Goal: Find specific page/section: Find specific page/section

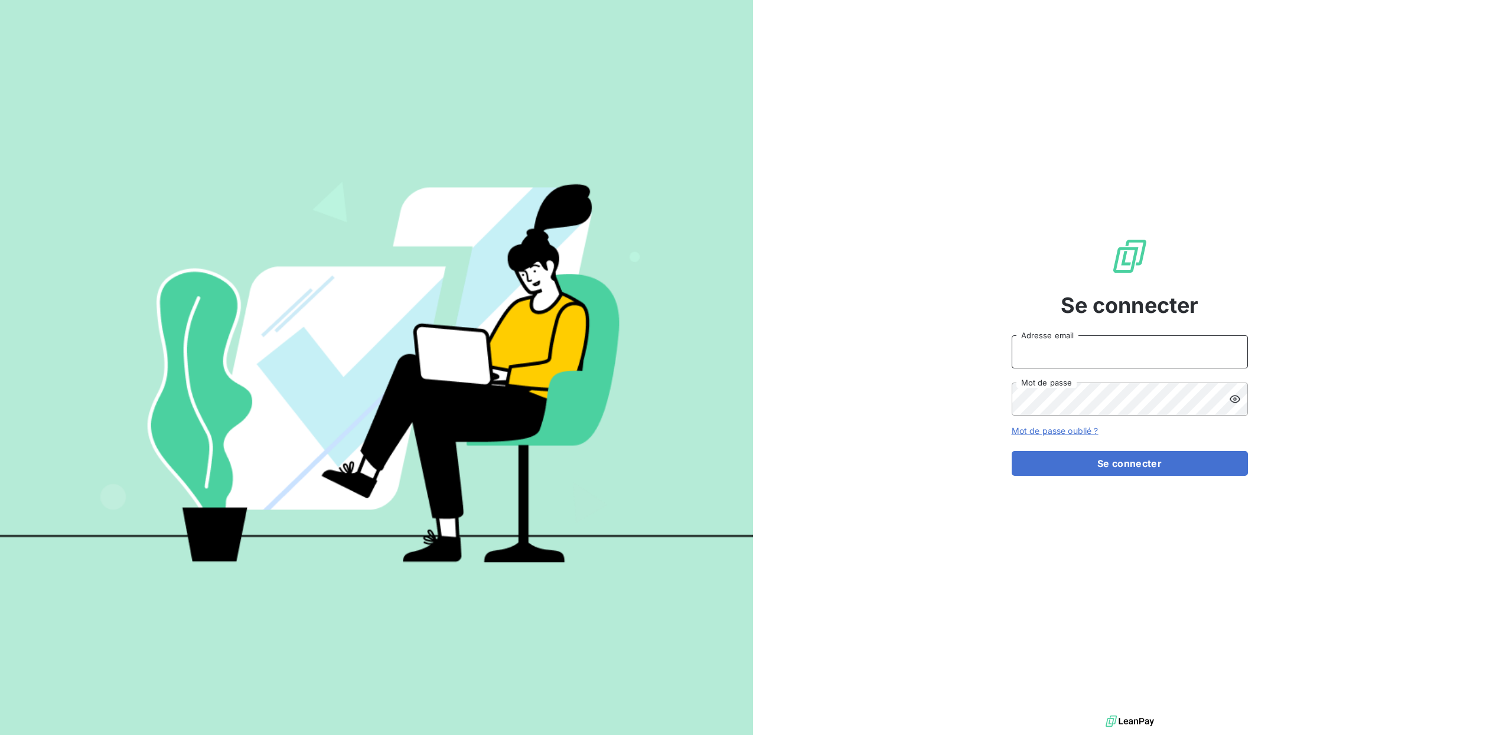
type input "[PERSON_NAME][EMAIL_ADDRESS][DOMAIN_NAME]"
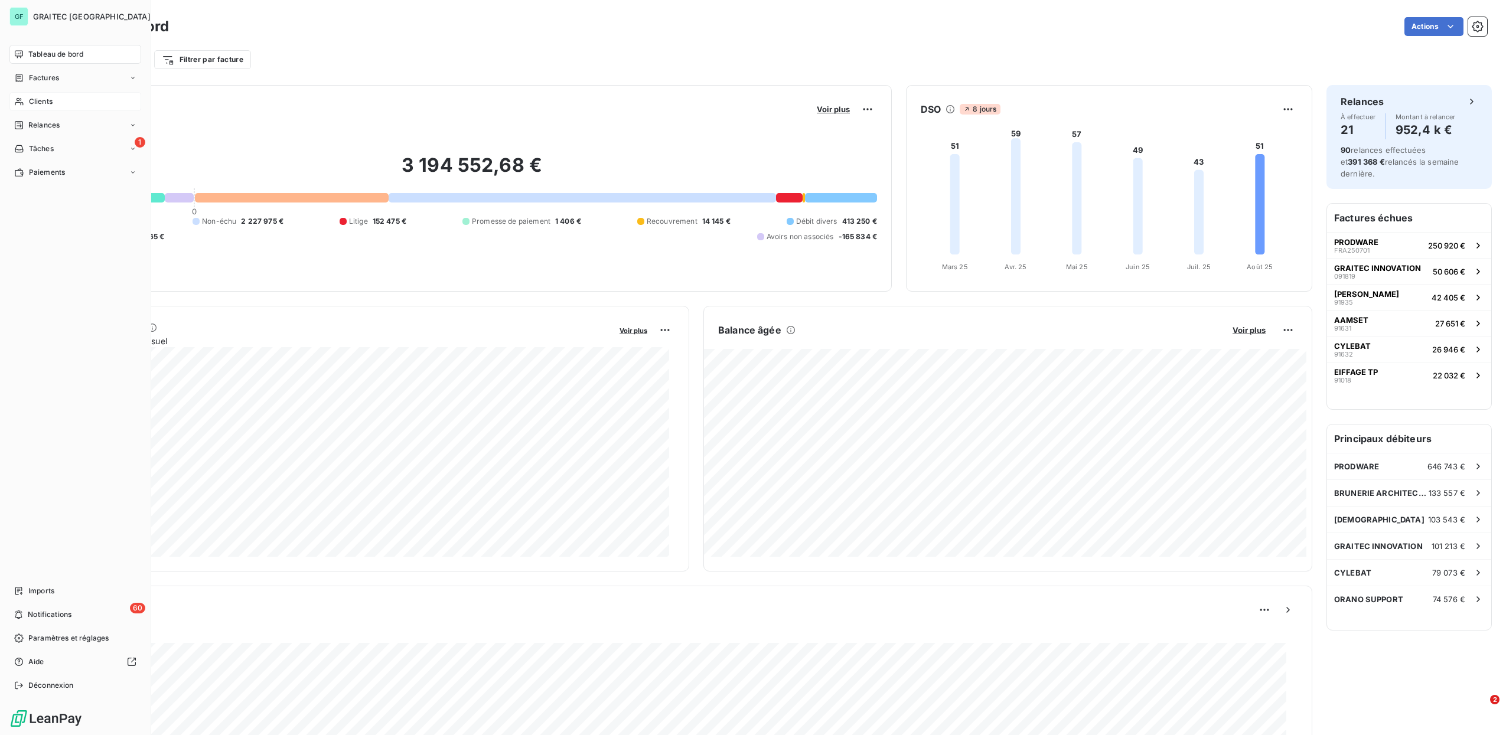
click at [48, 97] on span "Clients" at bounding box center [41, 101] width 24 height 11
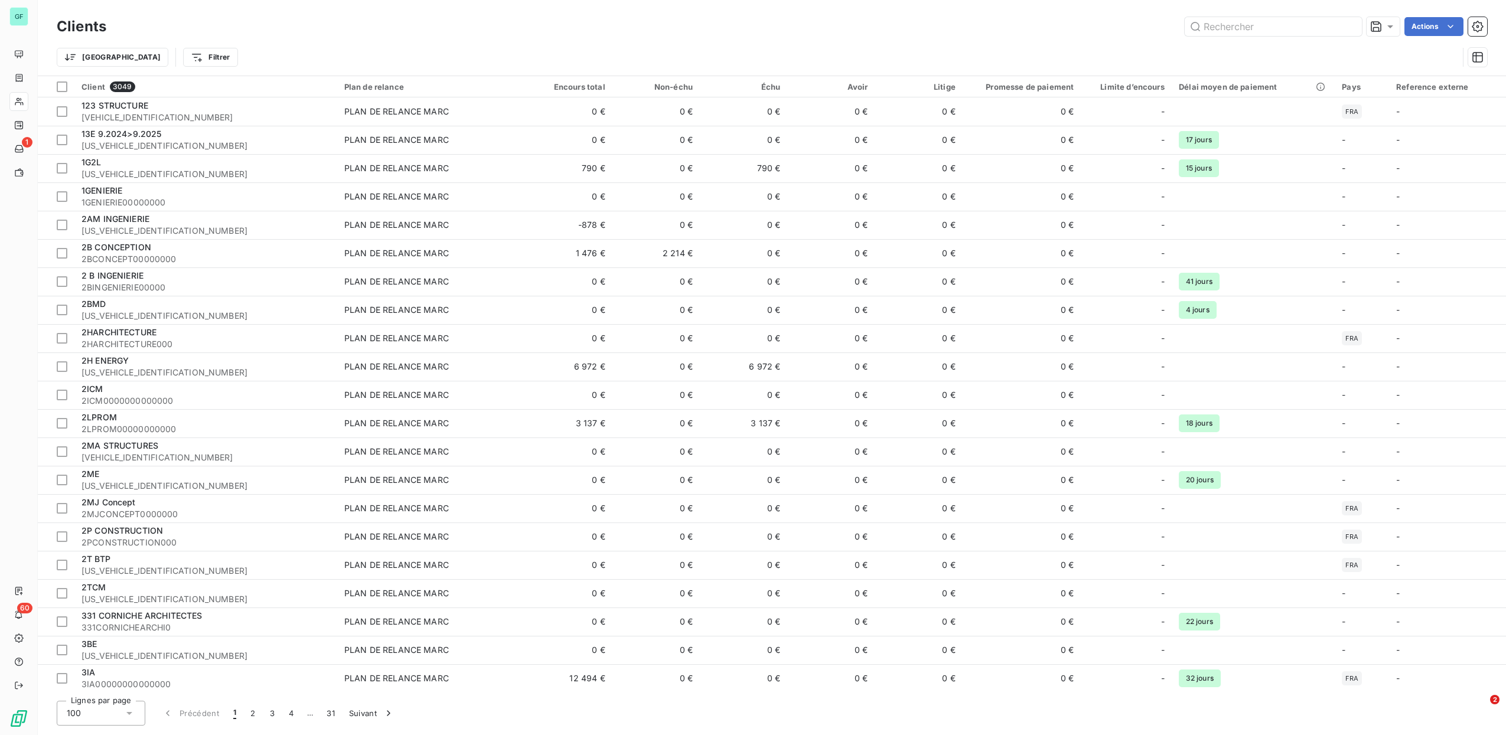
drag, startPoint x: 1179, startPoint y: 22, endPoint x: 1136, endPoint y: 19, distance: 42.6
click at [1136, 19] on div "Actions" at bounding box center [803, 26] width 1367 height 19
click at [1226, 28] on input "text" at bounding box center [1273, 26] width 177 height 19
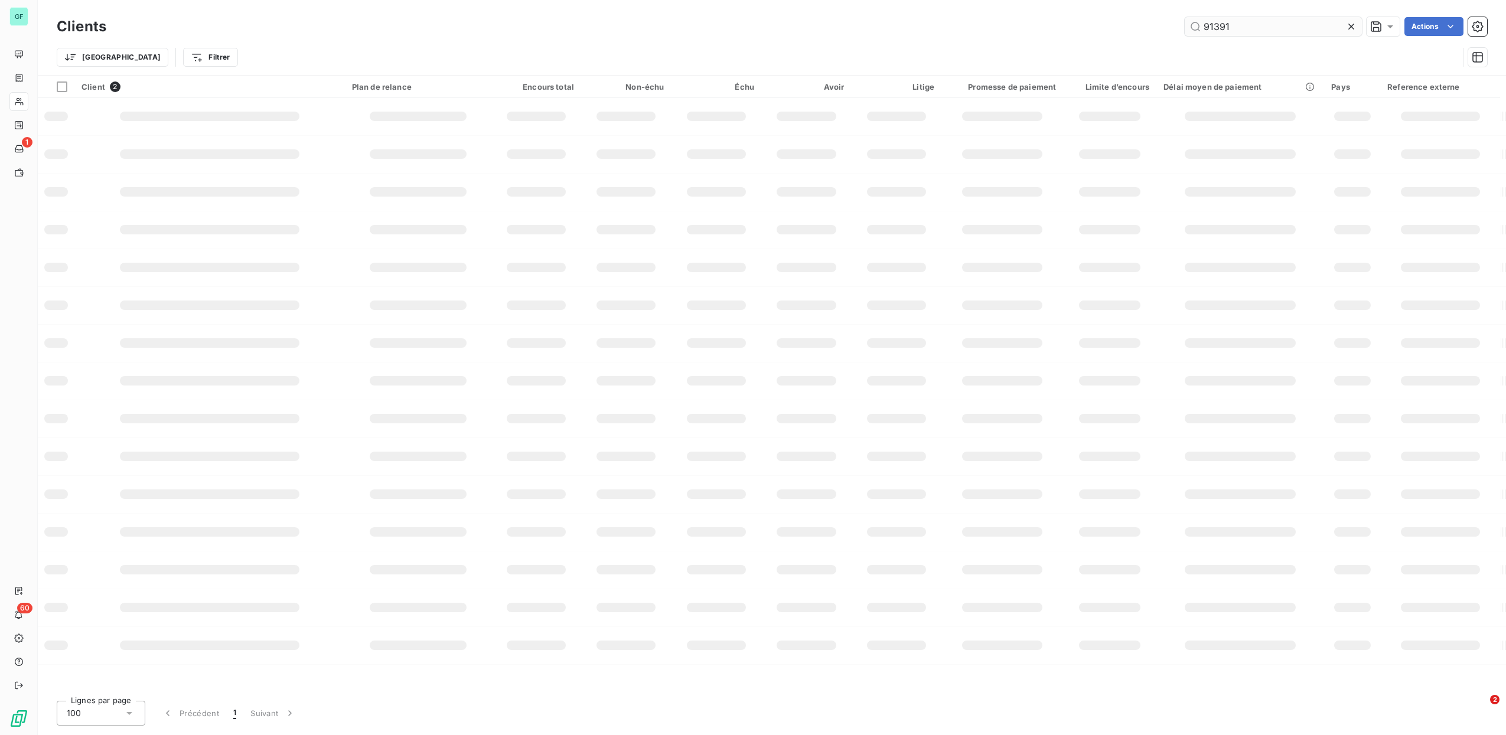
type input "91391"
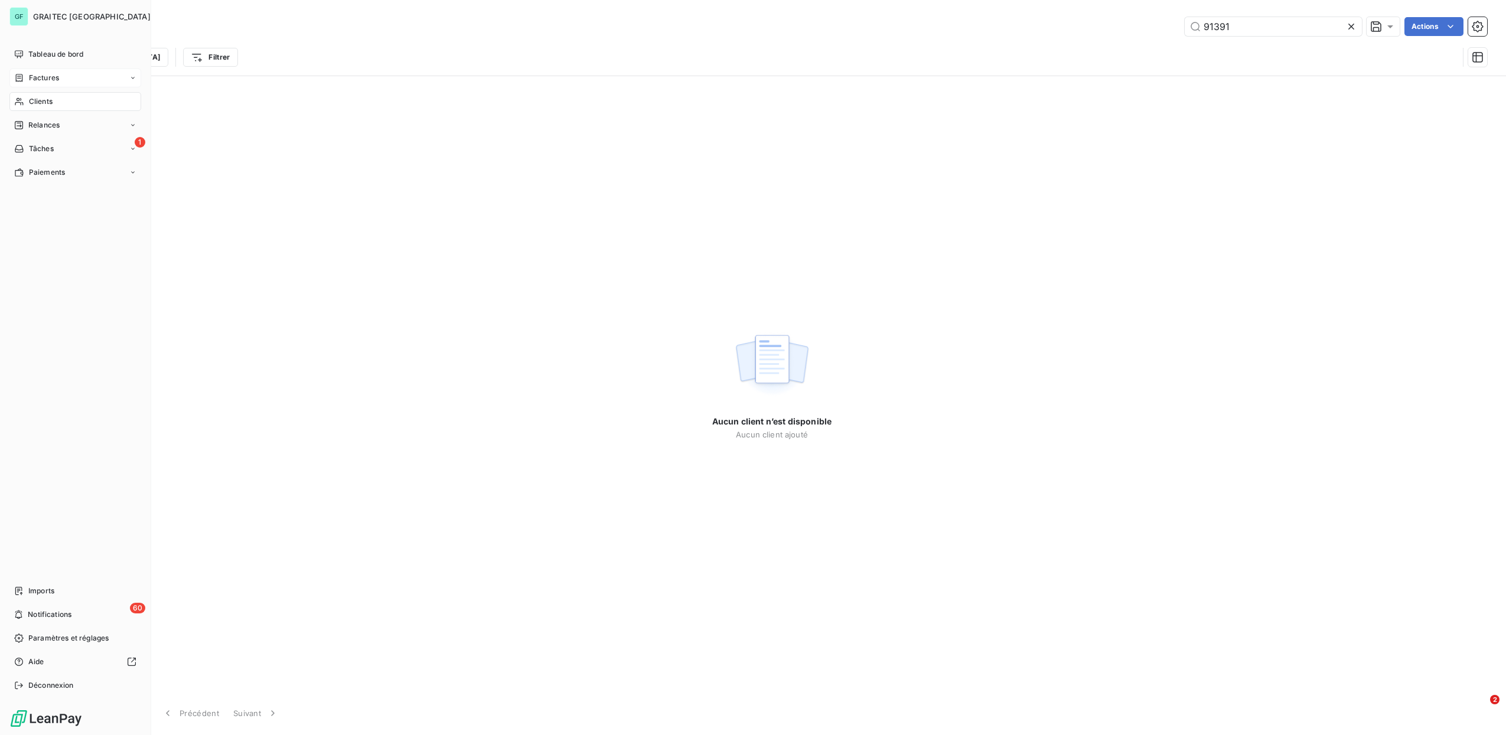
click at [30, 78] on span "Factures" at bounding box center [44, 78] width 30 height 11
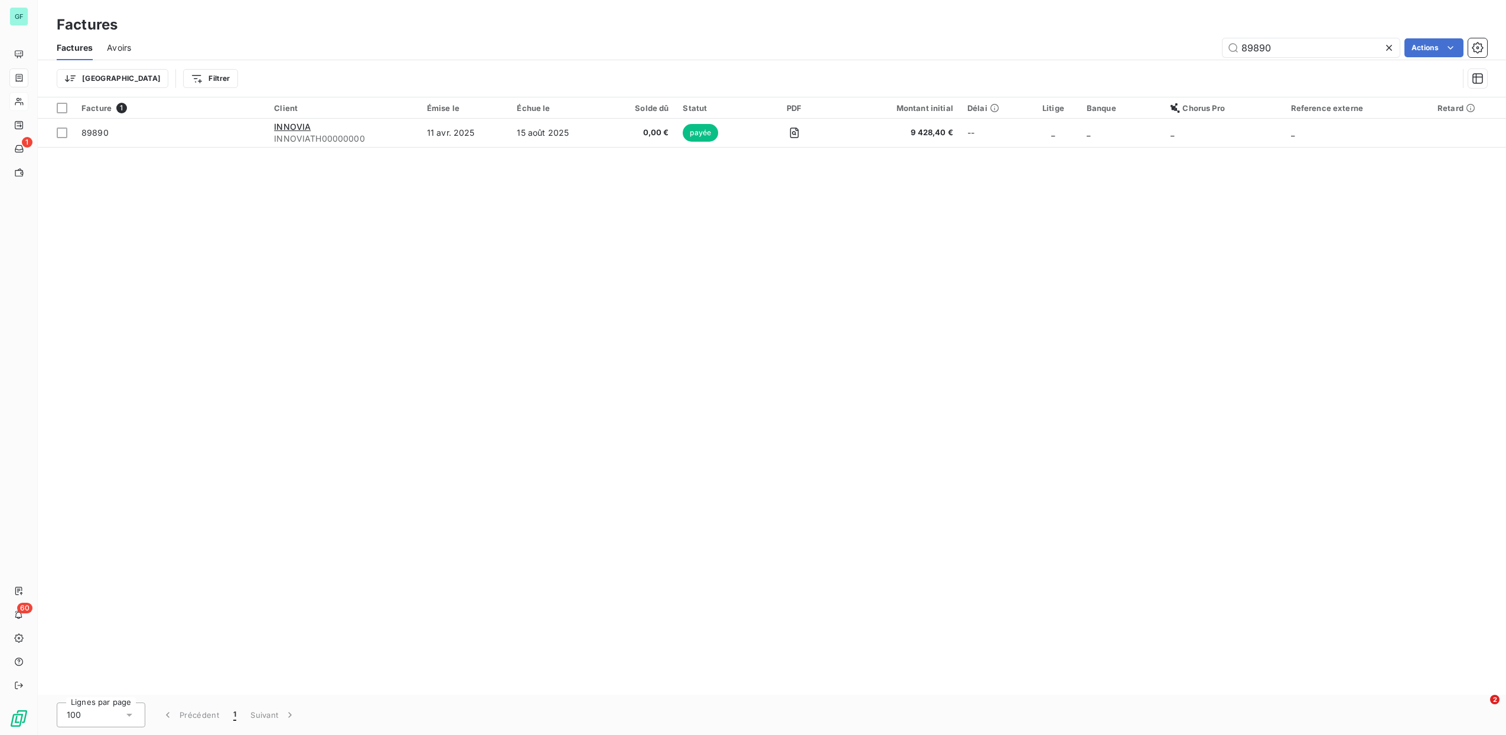
drag, startPoint x: 1315, startPoint y: 47, endPoint x: 1063, endPoint y: 47, distance: 251.6
click at [1066, 49] on div "89890 Actions" at bounding box center [816, 47] width 1342 height 19
type input "91391"
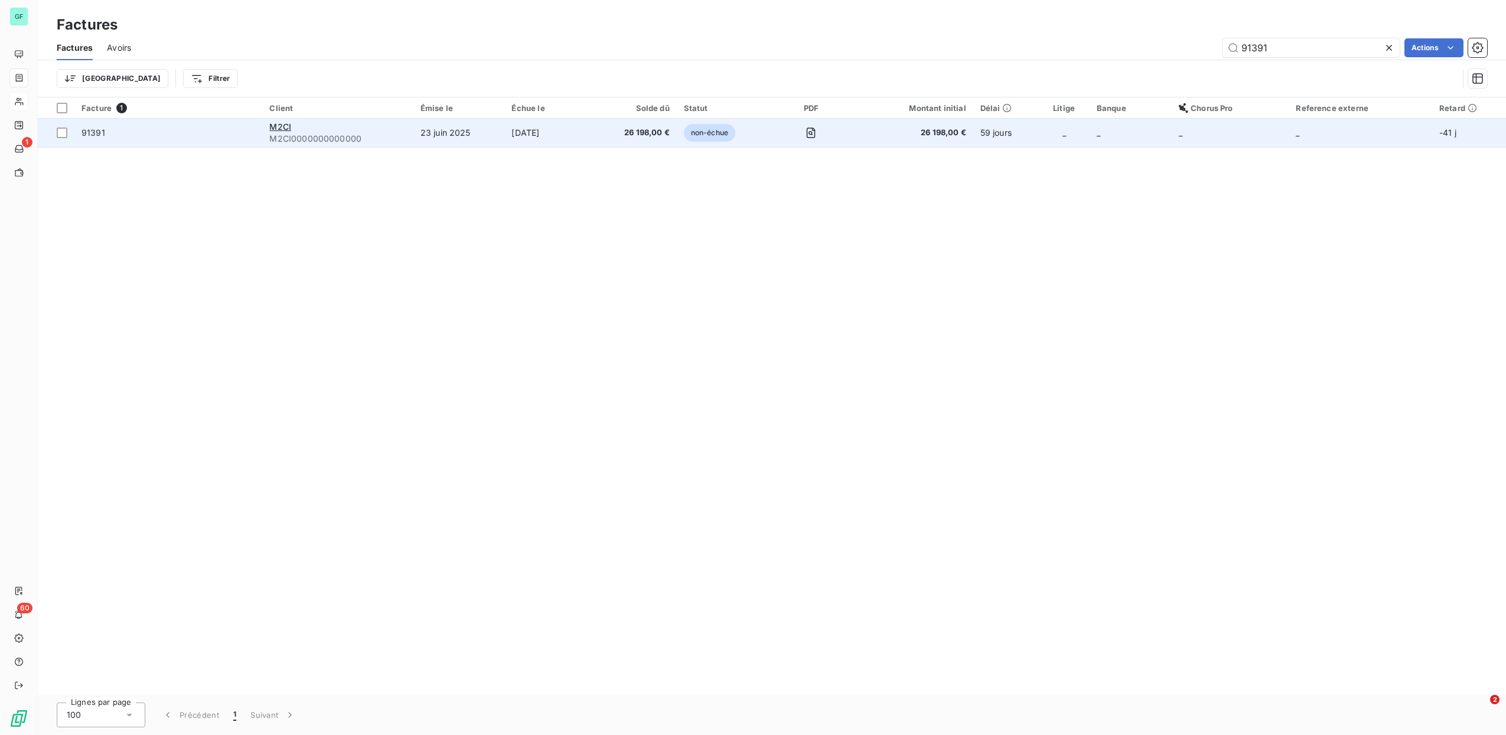
click at [632, 133] on span "26 198,00 €" at bounding box center [634, 133] width 70 height 12
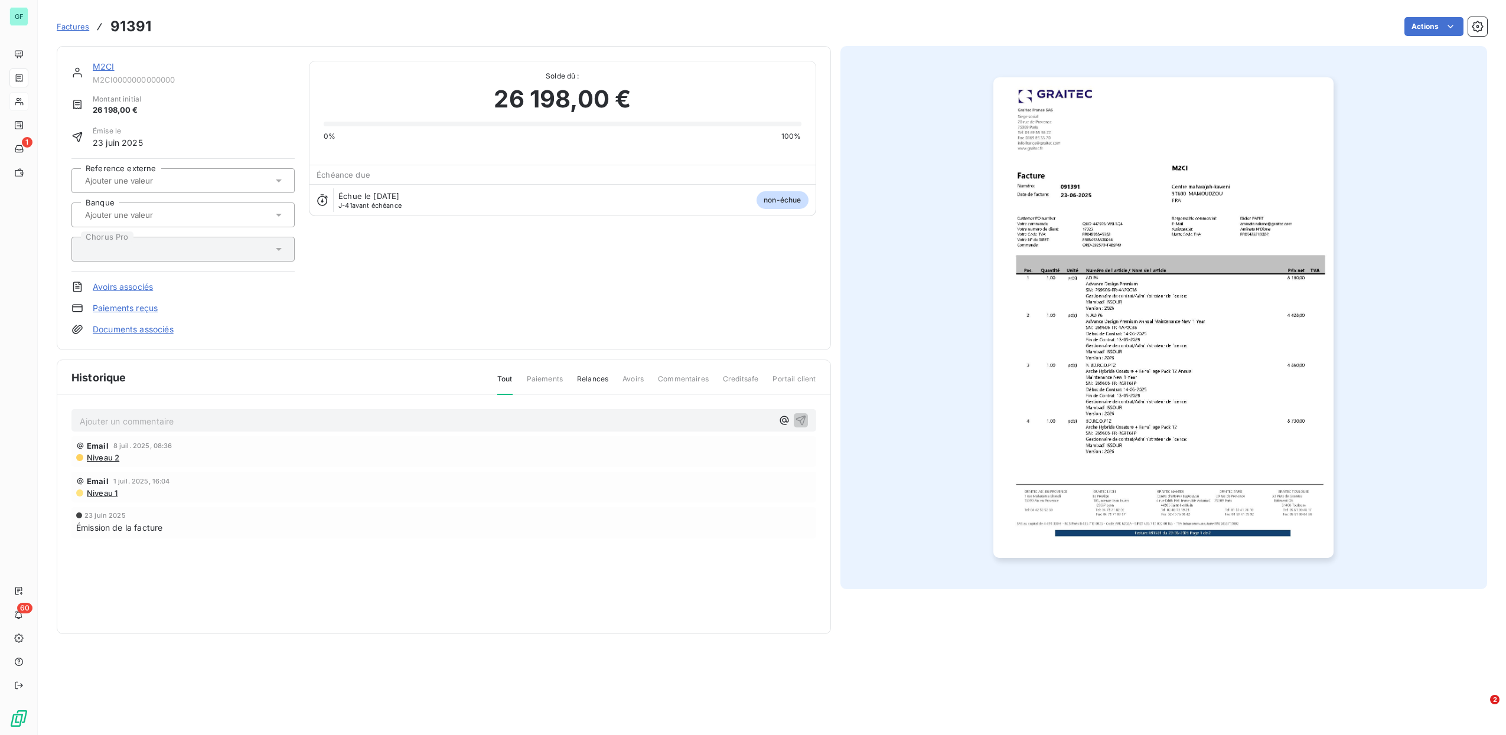
click at [1213, 320] on img "button" at bounding box center [1163, 317] width 340 height 481
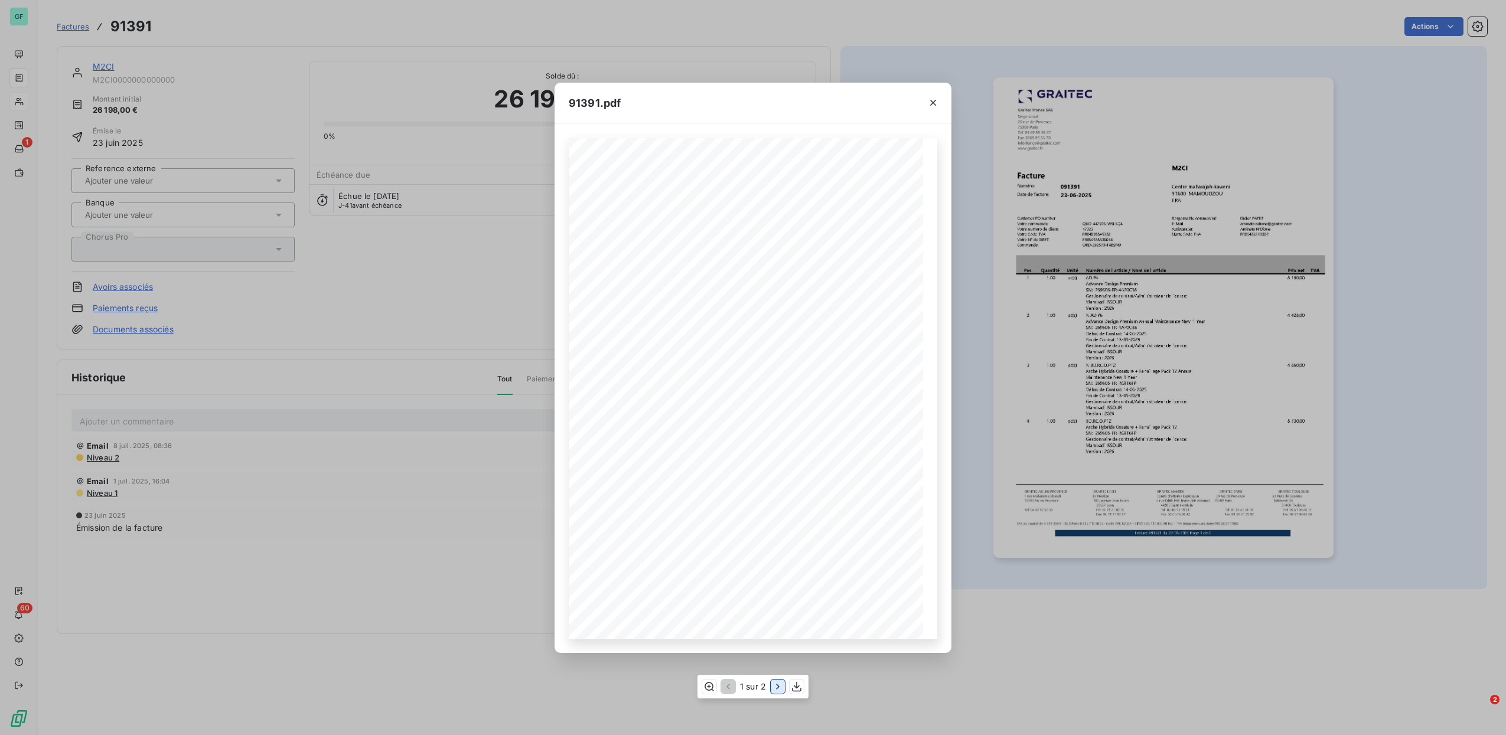
click at [777, 692] on icon "button" at bounding box center [778, 687] width 12 height 12
click at [704, 691] on icon "button" at bounding box center [708, 687] width 12 height 12
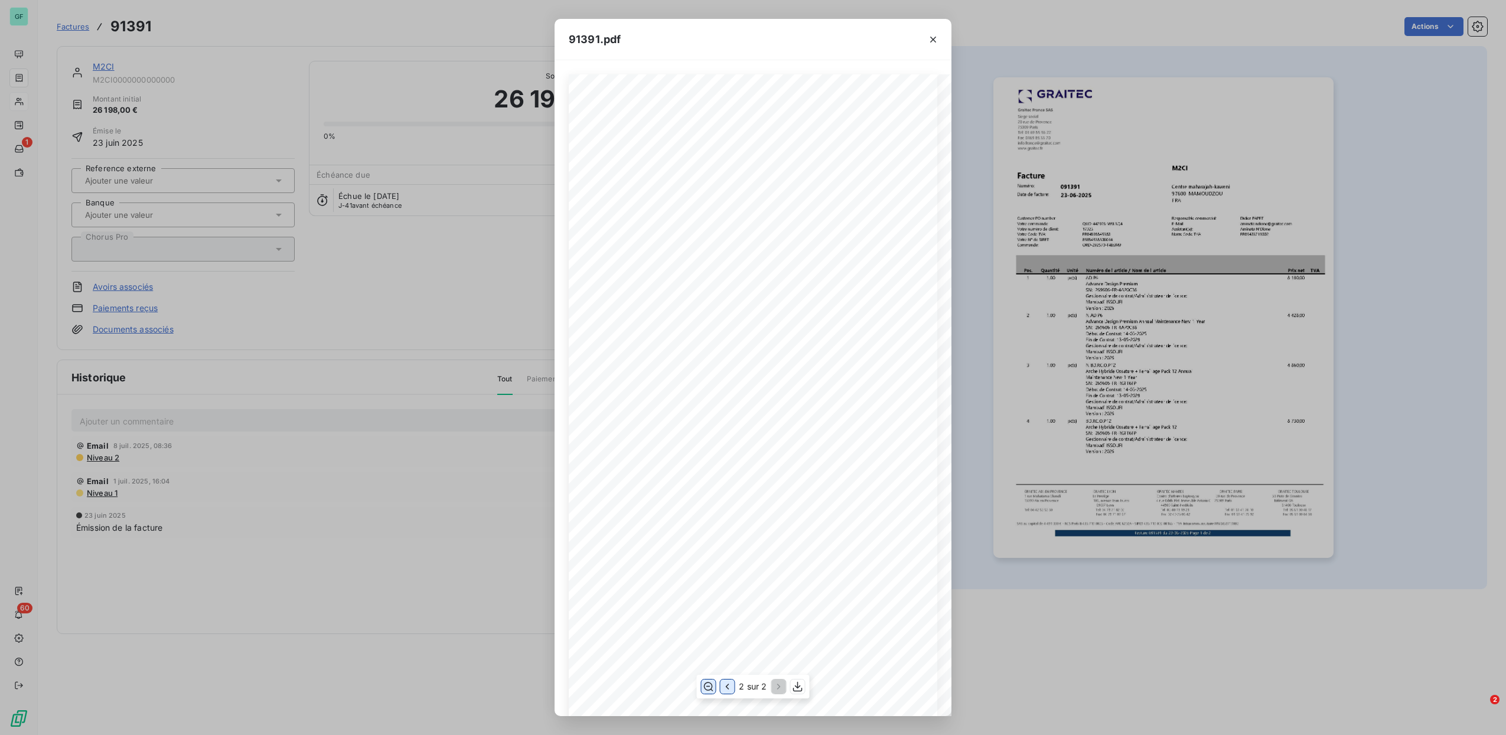
click at [727, 687] on icon "button" at bounding box center [727, 687] width 12 height 12
click at [775, 687] on icon "button" at bounding box center [778, 687] width 12 height 12
